Goal: Task Accomplishment & Management: Manage account settings

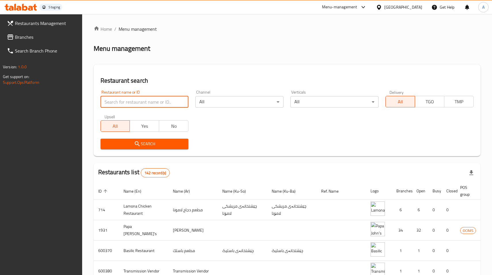
click at [140, 101] on input "search" at bounding box center [144, 101] width 88 height 11
type input "5 napkin"
click at [417, 9] on div "[GEOGRAPHIC_DATA]" at bounding box center [403, 7] width 38 height 6
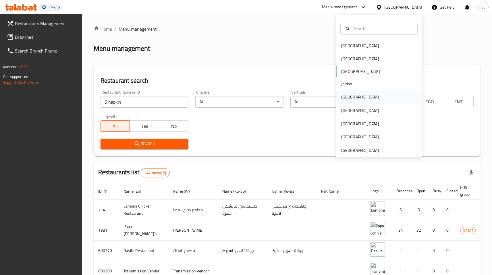
click at [347, 97] on div "[GEOGRAPHIC_DATA]" at bounding box center [360, 97] width 38 height 6
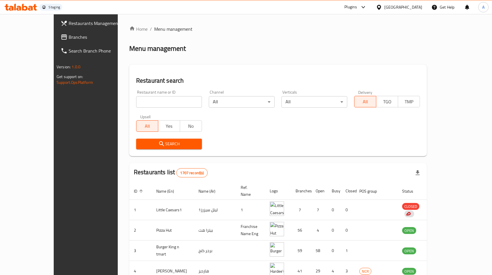
click at [156, 112] on div "Upsell All Yes No" at bounding box center [169, 123] width 73 height 24
click at [154, 107] on input "search" at bounding box center [169, 101] width 66 height 11
type input "5 napkin"
click at [163, 142] on span "Search" at bounding box center [169, 143] width 57 height 7
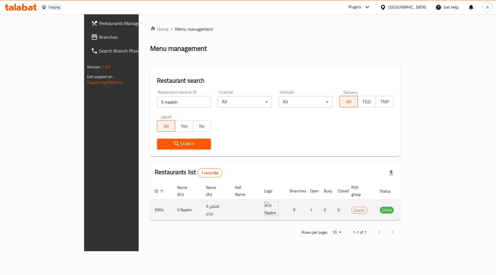
click at [417, 206] on icon "enhanced table" at bounding box center [413, 209] width 7 height 7
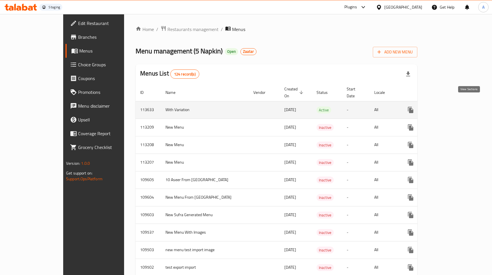
click at [455, 107] on icon "enhanced table" at bounding box center [451, 110] width 7 height 7
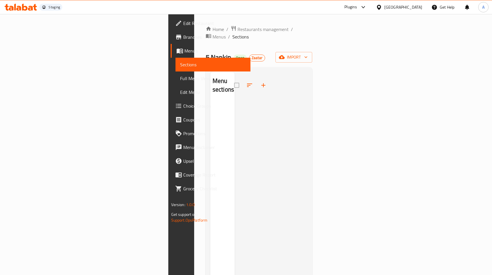
click at [234, 78] on div at bounding box center [252, 85] width 36 height 14
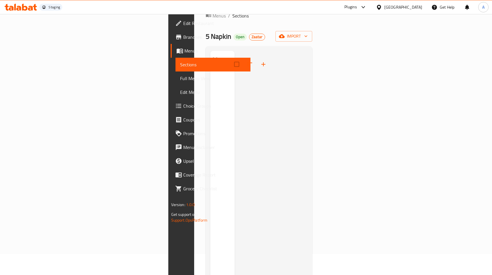
scroll to position [22, 0]
click at [234, 57] on div at bounding box center [252, 64] width 36 height 14
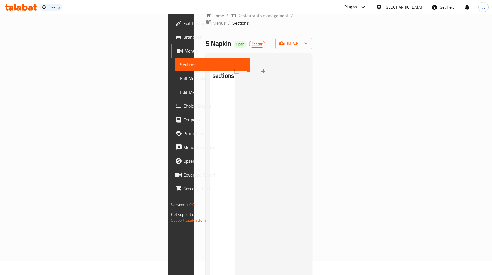
scroll to position [0, 0]
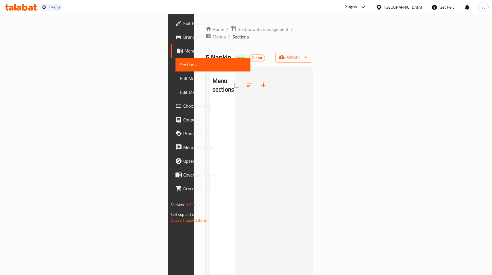
click at [212, 33] on span "Menus" at bounding box center [218, 36] width 13 height 7
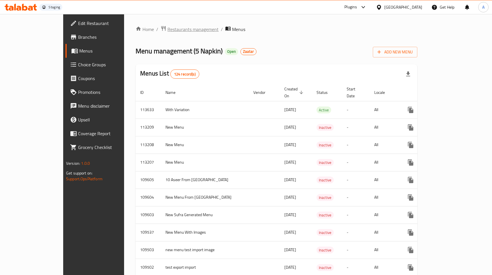
click at [167, 27] on span "Restaurants management" at bounding box center [192, 29] width 51 height 7
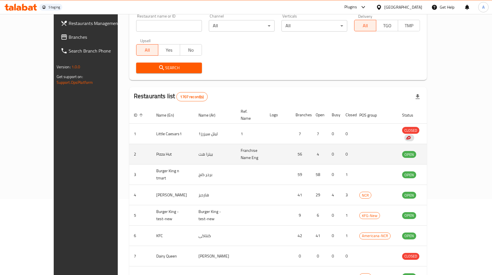
scroll to position [153, 0]
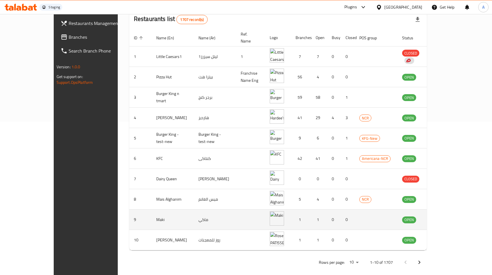
click at [152, 212] on td "Maki" at bounding box center [173, 220] width 42 height 20
click at [439, 218] on icon "enhanced table" at bounding box center [435, 220] width 6 height 5
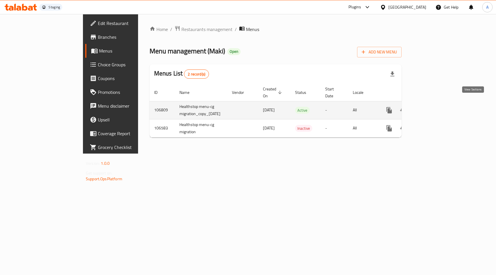
click at [434, 107] on icon "enhanced table" at bounding box center [430, 110] width 7 height 7
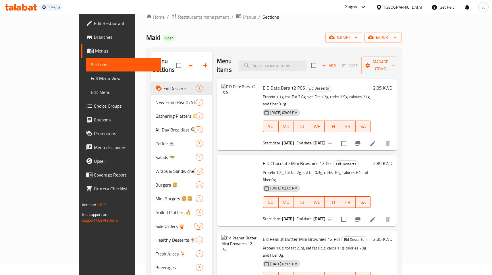
scroll to position [80, 0]
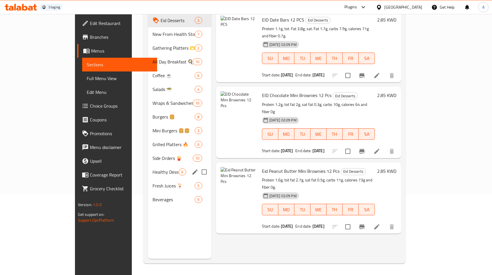
click at [152, 169] on span "Healthy Desserts 🍨" at bounding box center [165, 172] width 26 height 7
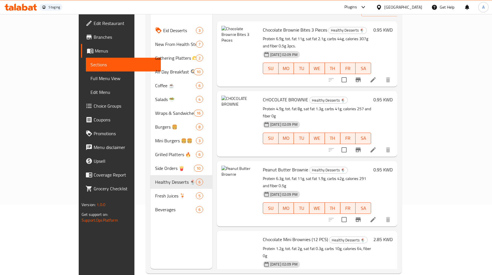
scroll to position [69, 0]
click at [376, 148] on icon at bounding box center [372, 150] width 5 height 5
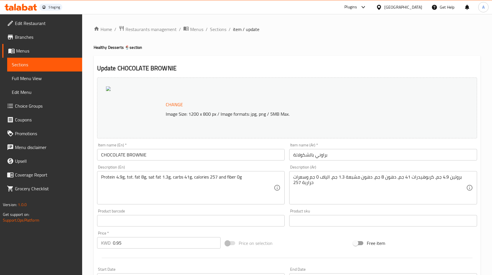
click at [173, 155] on input "CHOCOLATE BROWNIE" at bounding box center [191, 154] width 188 height 11
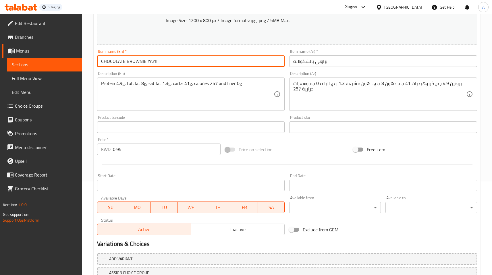
scroll to position [139, 0]
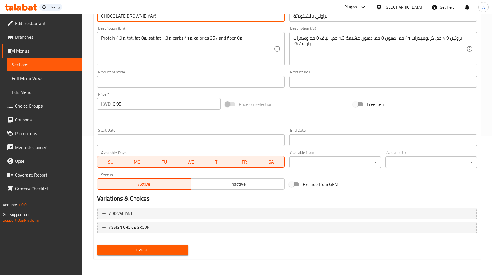
type input "CHOCOLATE BROWNIE YAY!!"
click at [160, 247] on span "Update" at bounding box center [143, 250] width 82 height 7
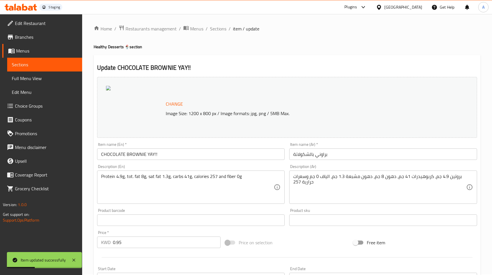
scroll to position [0, 0]
click at [219, 27] on span "Sections" at bounding box center [218, 29] width 16 height 7
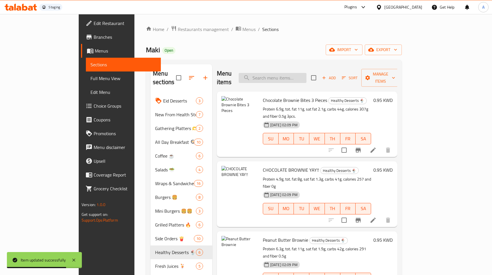
click at [291, 77] on input "search" at bounding box center [273, 78] width 68 height 10
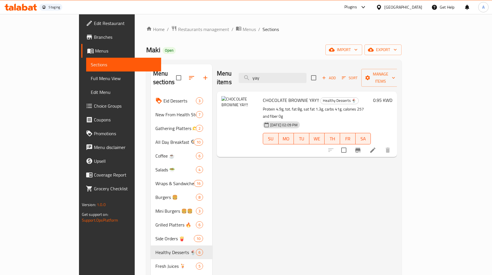
type input "yay"
